Goal: Navigation & Orientation: Find specific page/section

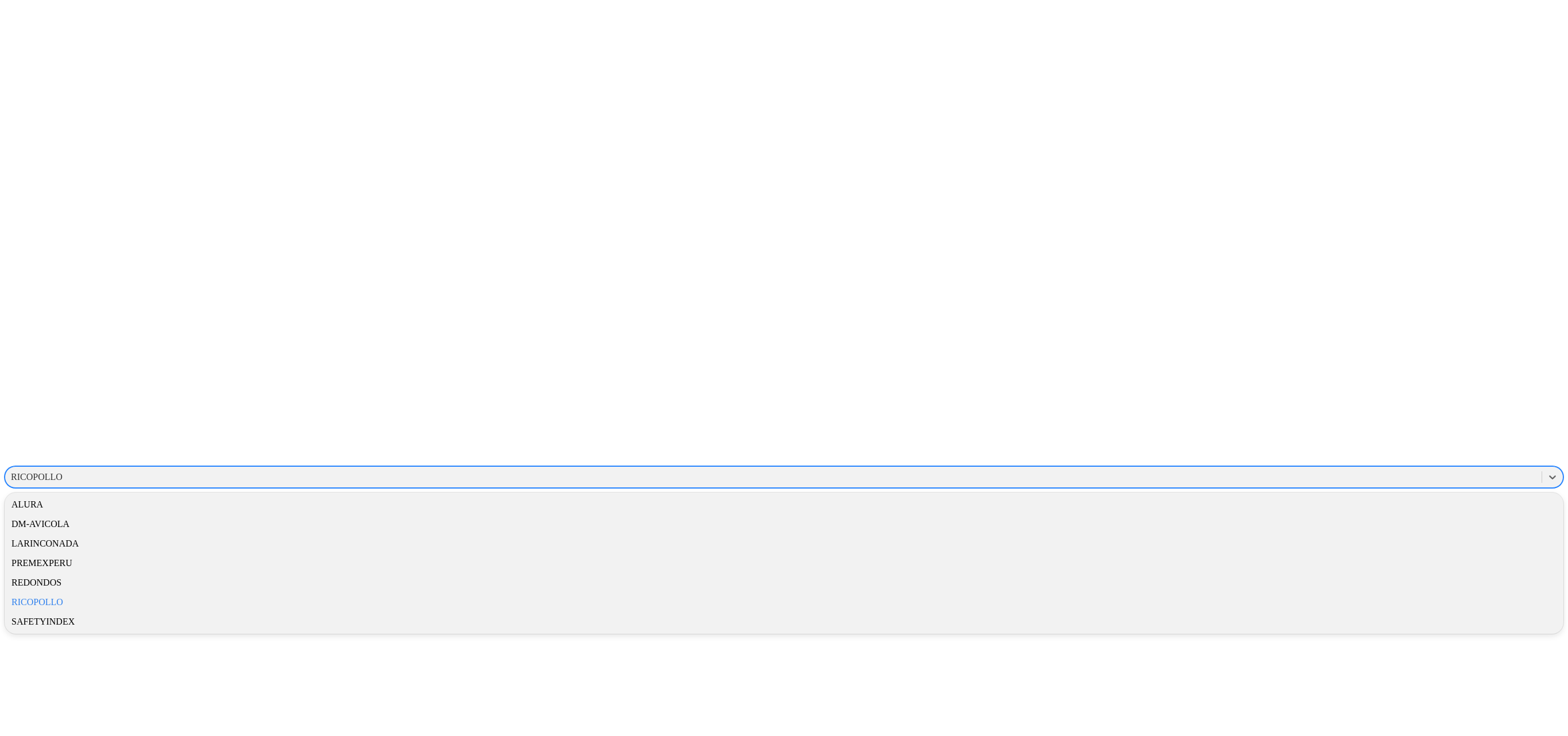
click at [870, 408] on div "RICOPOLLO" at bounding box center [773, 477] width 1536 height 17
click at [870, 408] on div "SAFETYINDEX" at bounding box center [784, 622] width 1558 height 20
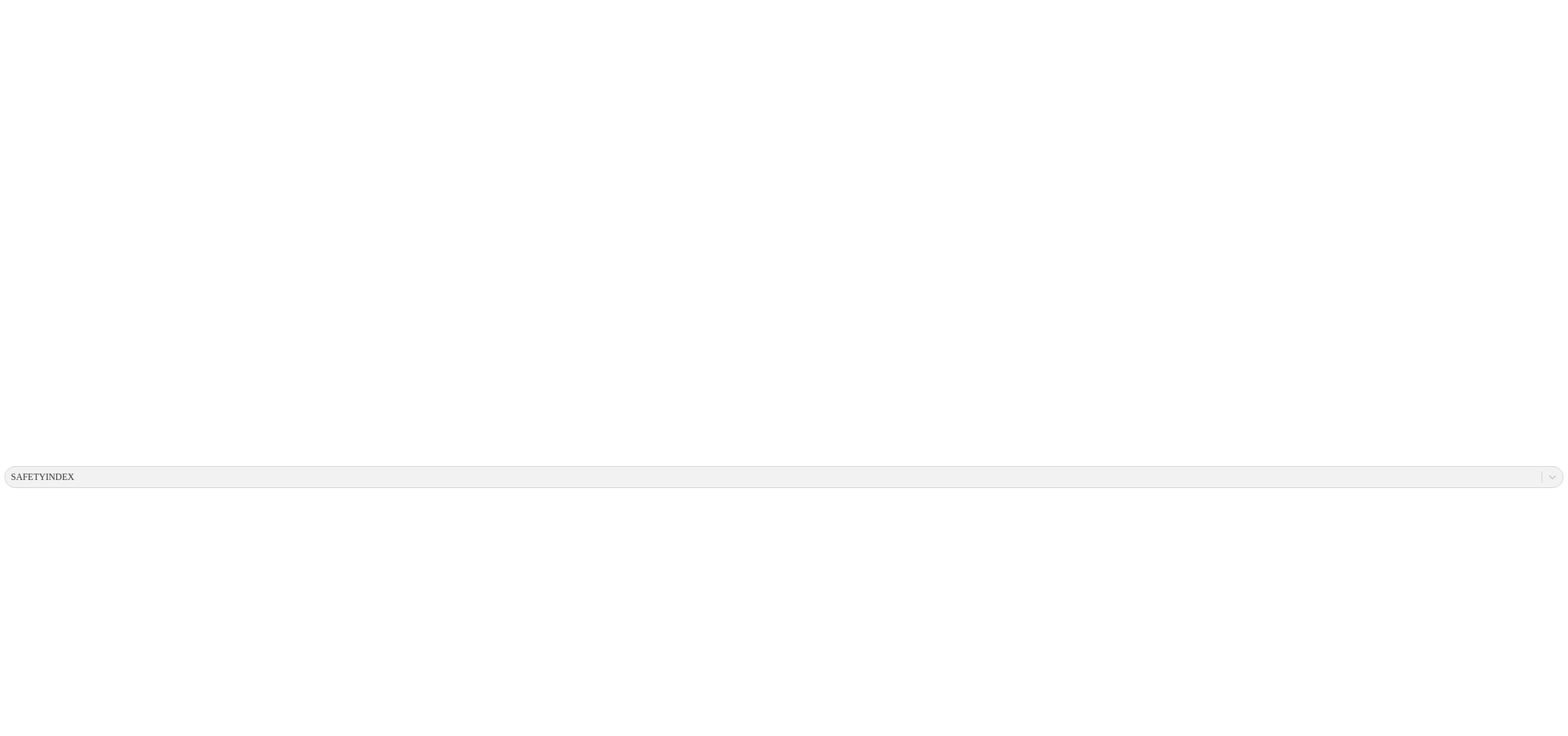
click at [74, 408] on div "SAFETYINDEX" at bounding box center [42, 477] width 63 height 10
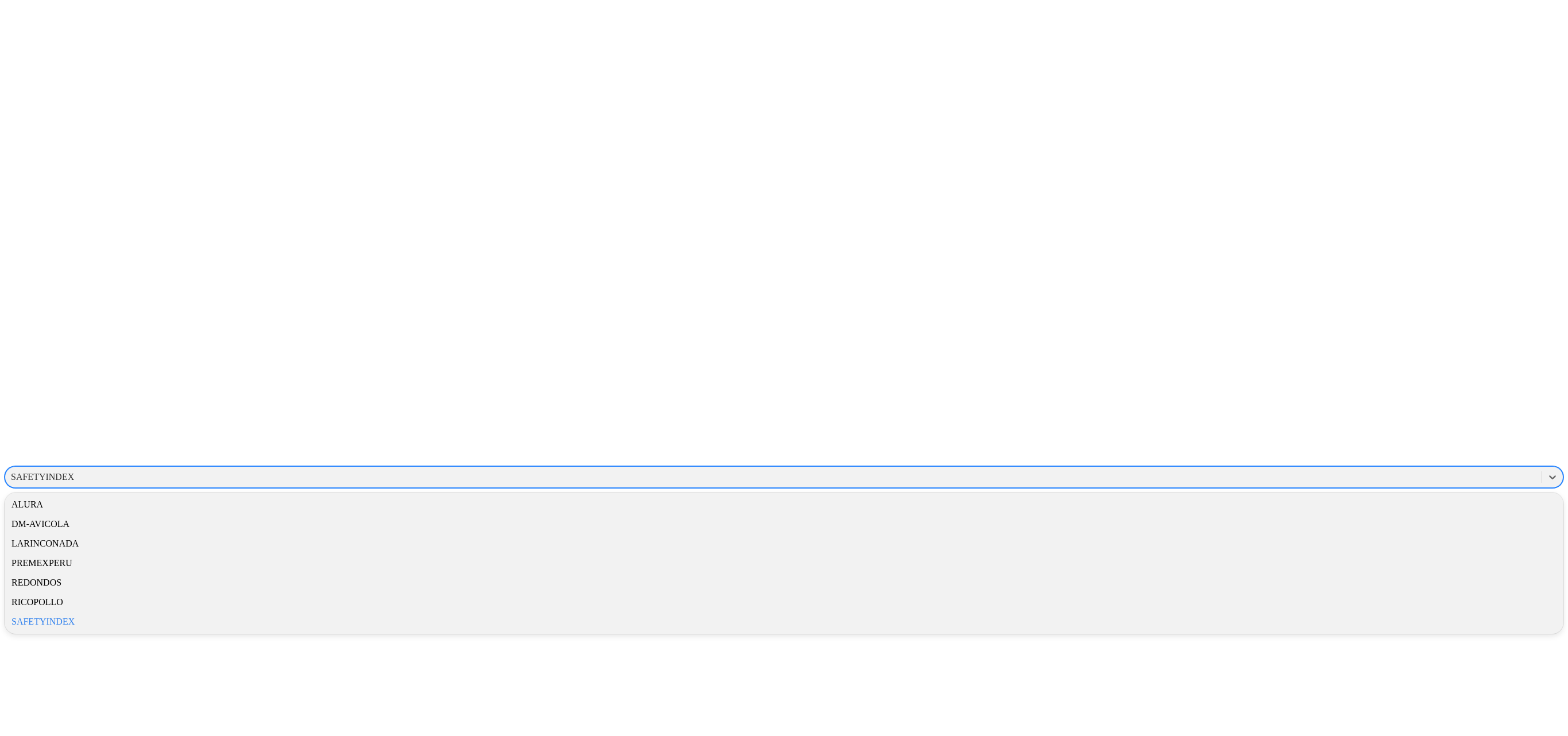
click at [870, 408] on div "SAFETYINDEX" at bounding box center [784, 622] width 1558 height 20
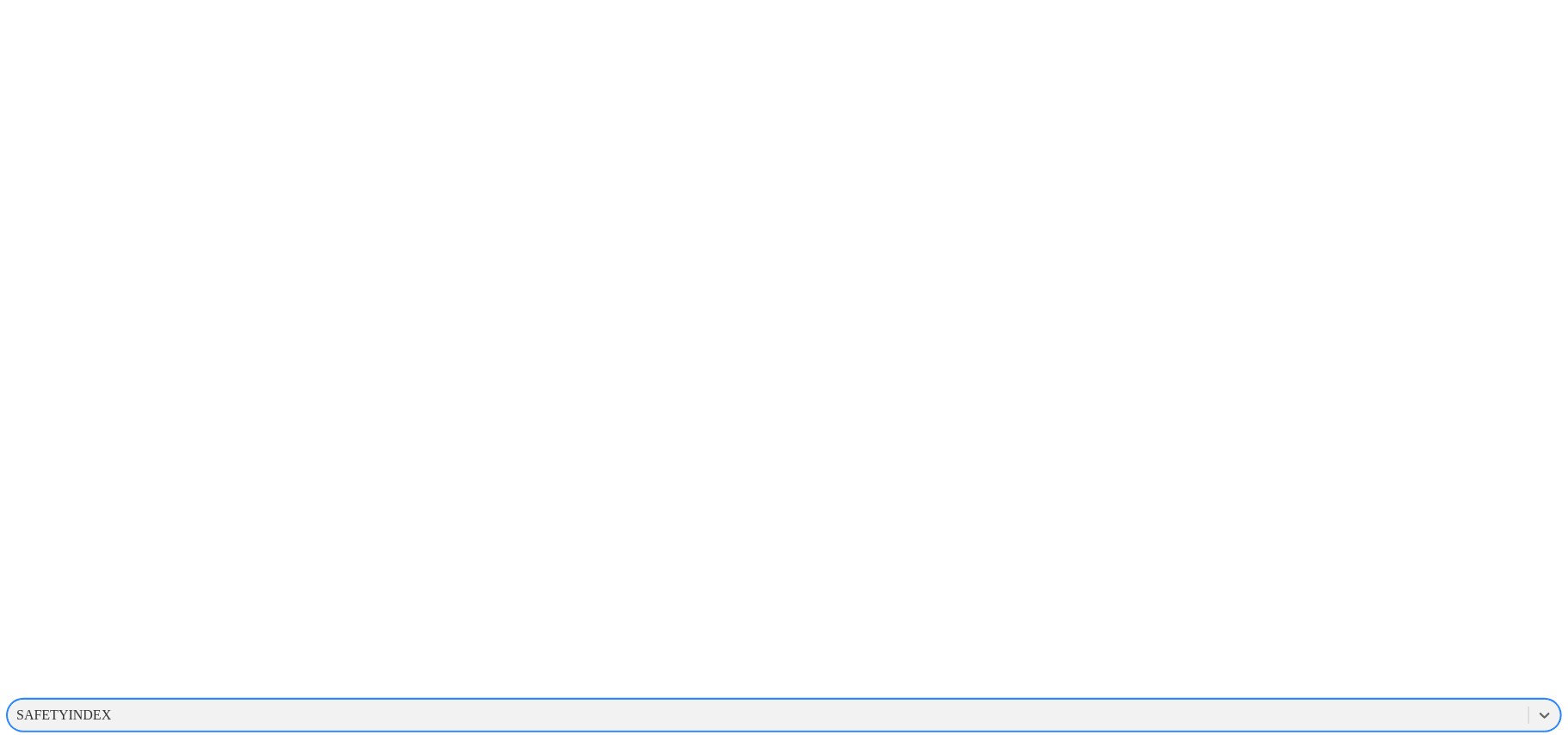
click at [111, 612] on div "SAFETYINDEX" at bounding box center [63, 715] width 95 height 15
